Goal: Task Accomplishment & Management: Manage account settings

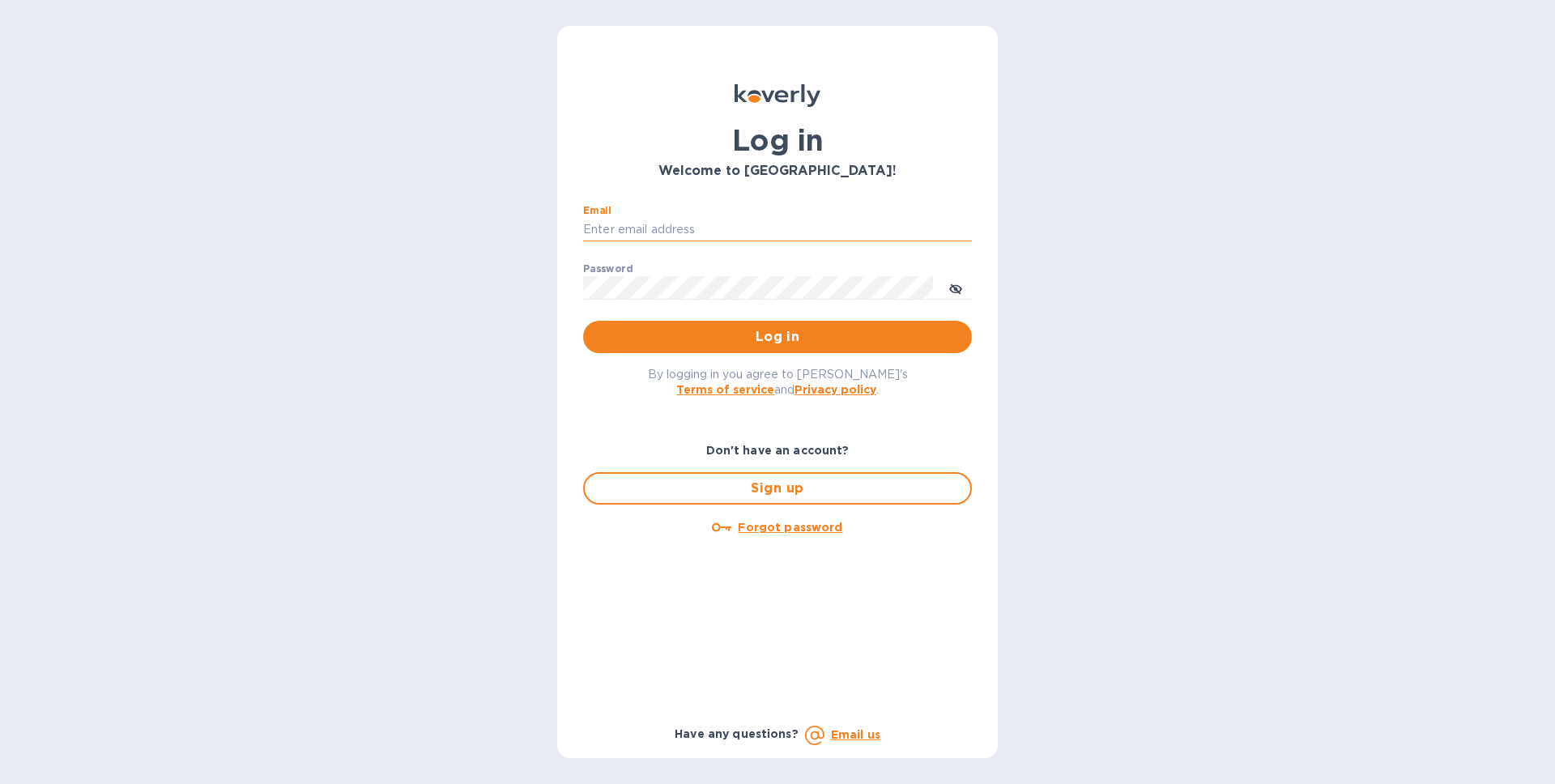
click at [680, 223] on input "Email" at bounding box center [778, 230] width 388 height 24
type input "[EMAIL_ADDRESS][DOMAIN_NAME]"
click at [583, 321] on button "Log in" at bounding box center [778, 337] width 388 height 32
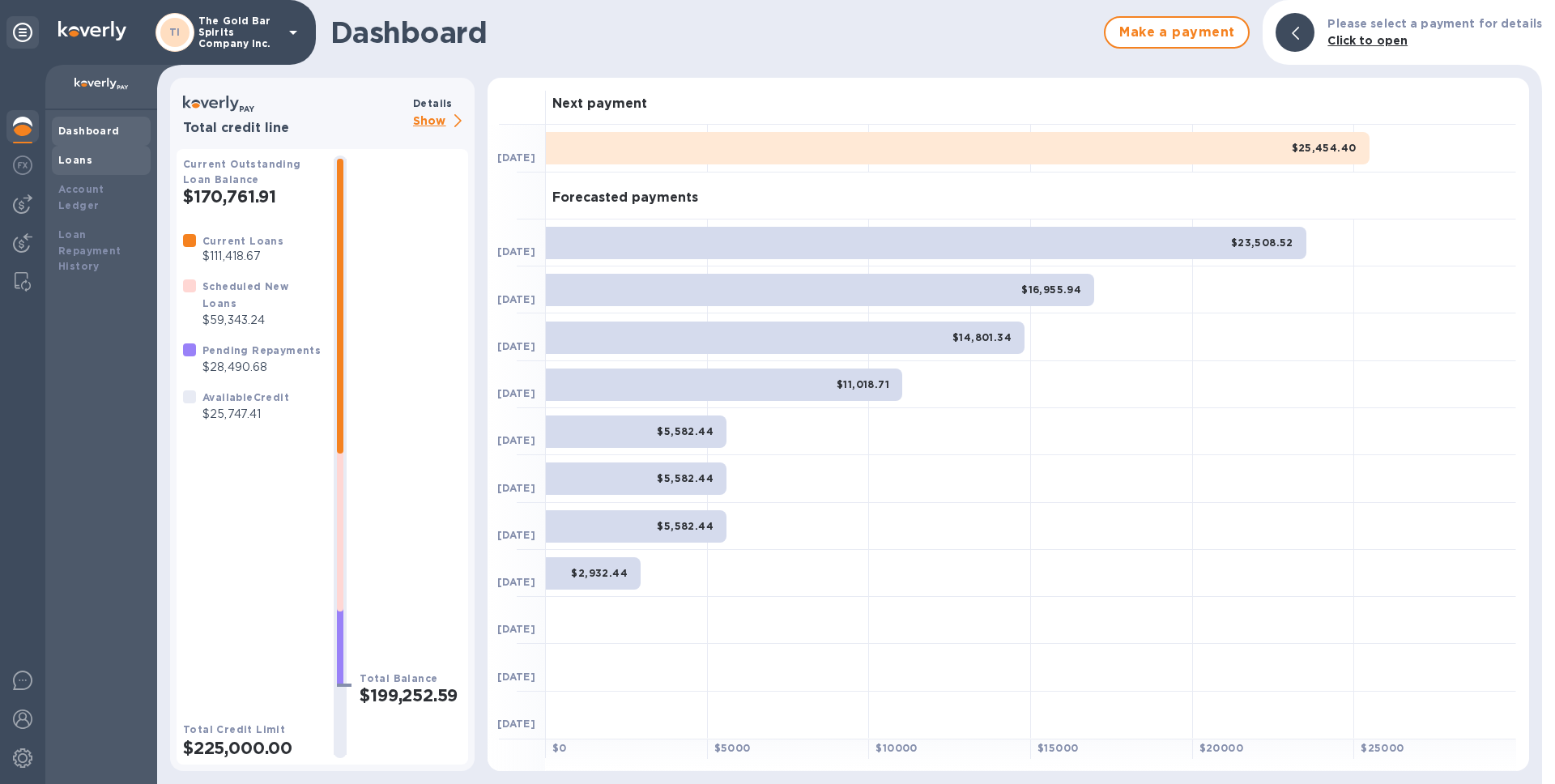
click at [76, 156] on b "Loans" at bounding box center [76, 159] width 34 height 12
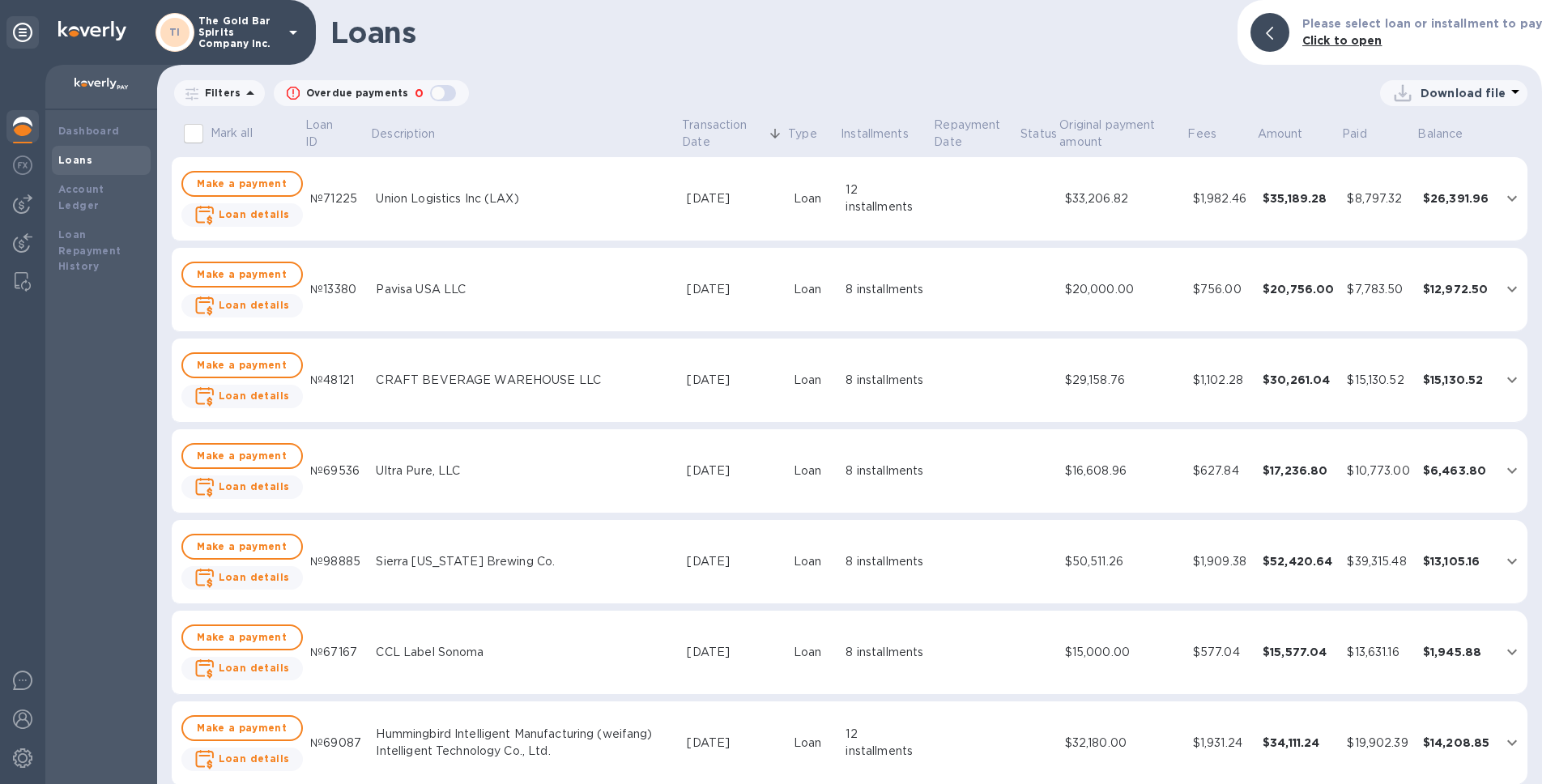
scroll to position [287, 0]
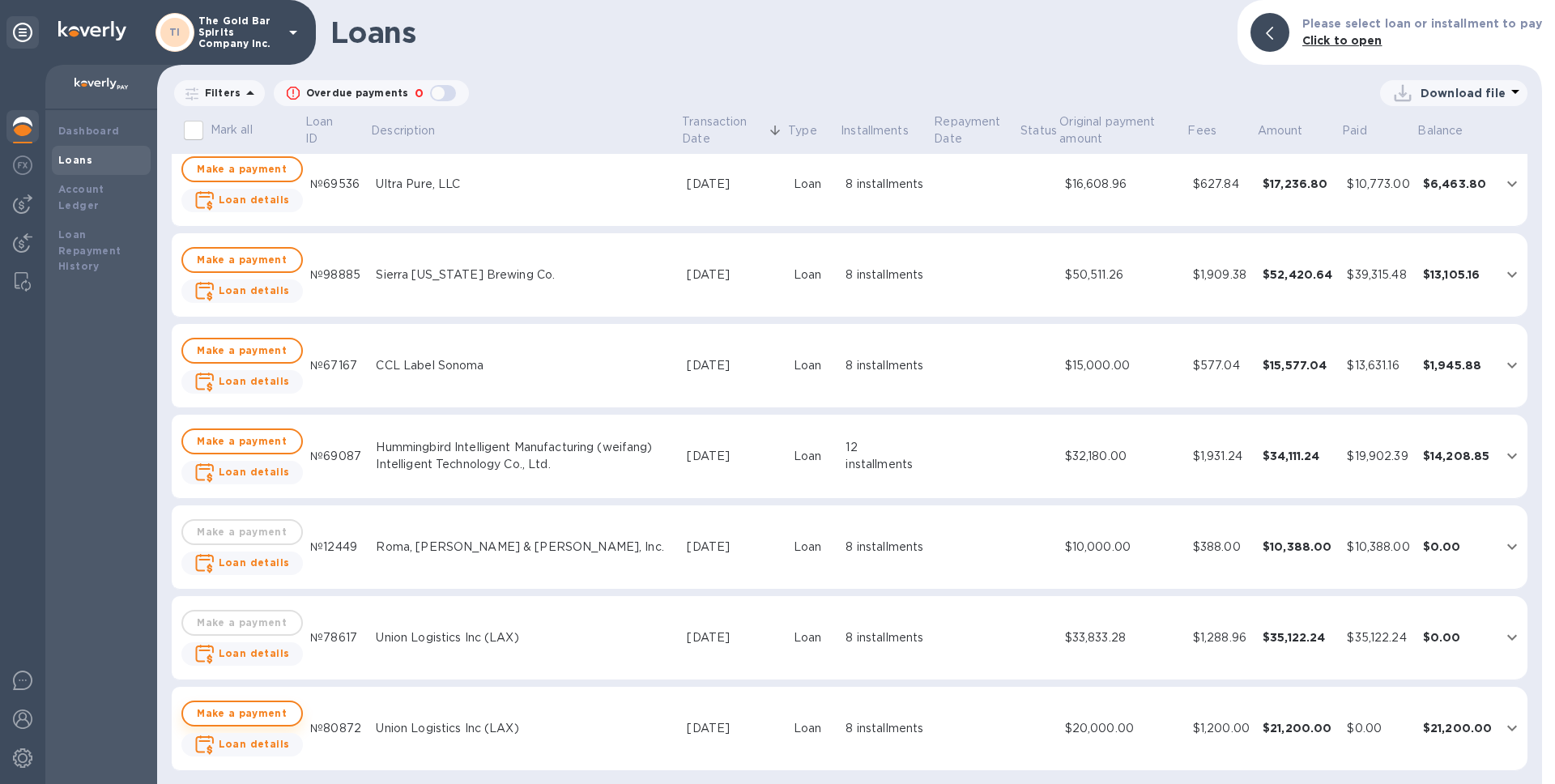
click at [222, 715] on span "Make a payment" at bounding box center [242, 713] width 93 height 19
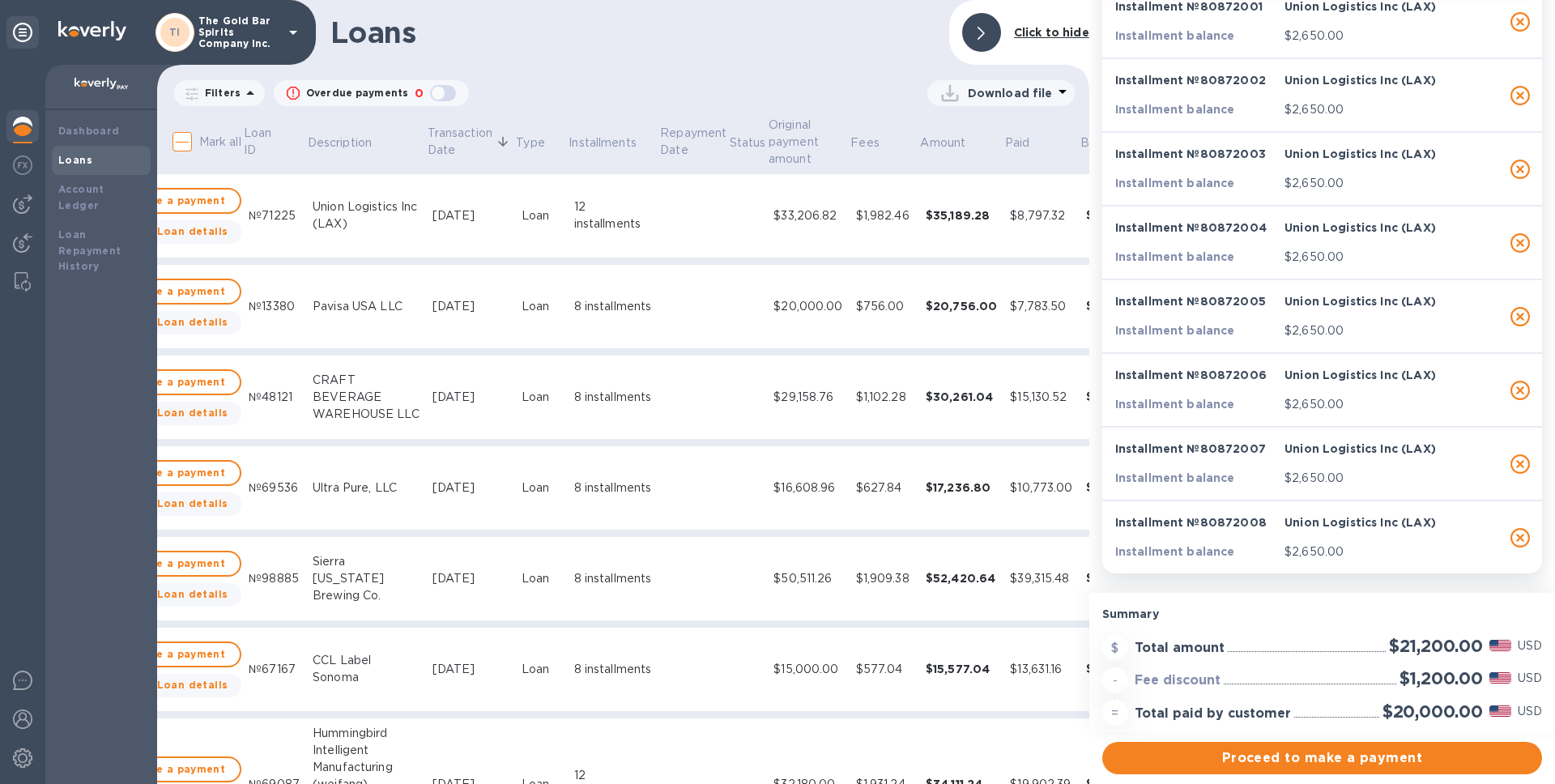
scroll to position [0, 0]
